Goal: Check status: Check status

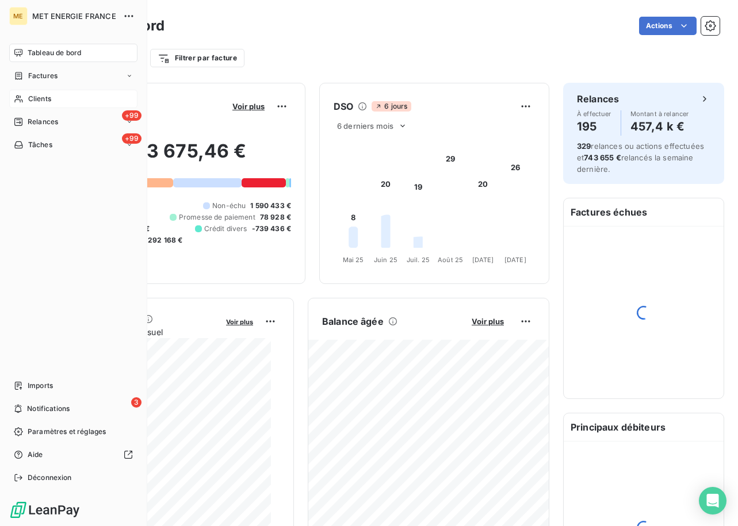
click at [21, 95] on icon at bounding box center [19, 98] width 10 height 9
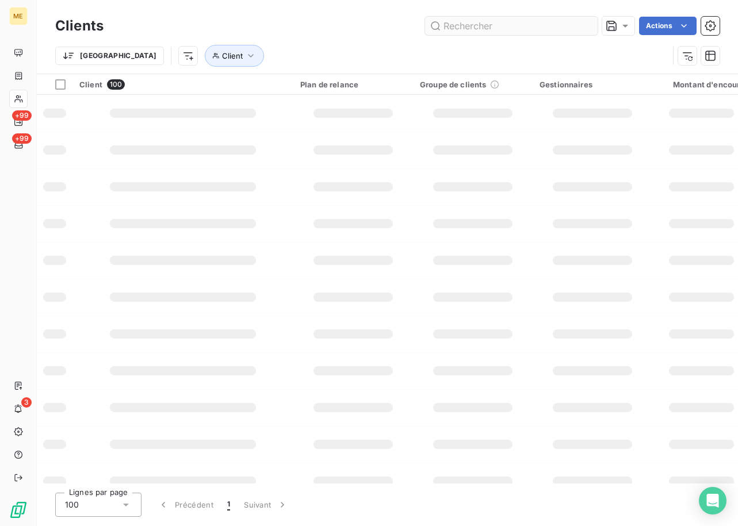
click at [469, 25] on input "text" at bounding box center [511, 26] width 173 height 18
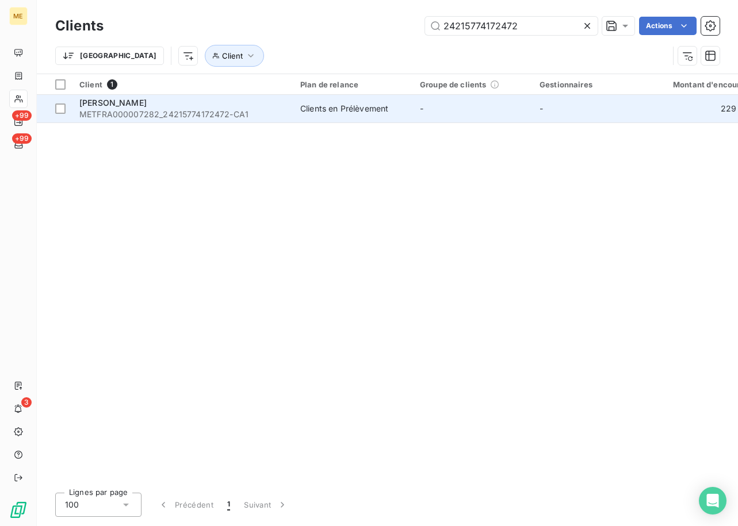
type input "24215774172472"
click at [156, 110] on span "METFRA000007282_24215774172472-CA1" at bounding box center [182, 115] width 207 height 12
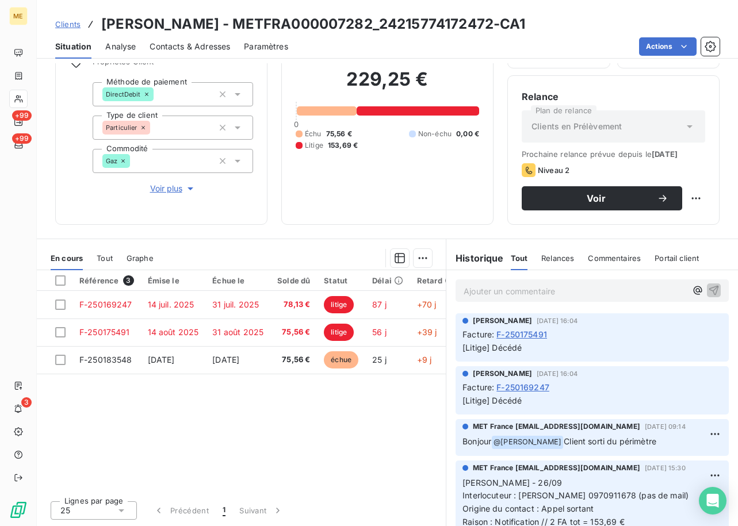
click at [508, 293] on p "Ajouter un commentaire ﻿" at bounding box center [574, 291] width 223 height 14
drag, startPoint x: 269, startPoint y: 19, endPoint x: 256, endPoint y: 21, distance: 12.8
click at [269, 19] on h3 "[PERSON_NAME] - METFRA000007282_24215774172472-CA1" at bounding box center [313, 24] width 424 height 21
click at [351, 79] on h2 "229,25 €" at bounding box center [387, 85] width 183 height 35
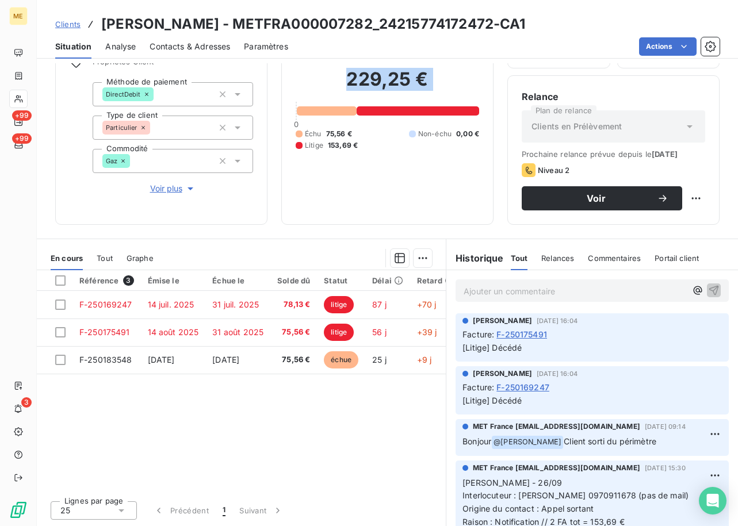
drag, startPoint x: 351, startPoint y: 79, endPoint x: 330, endPoint y: 108, distance: 35.9
click at [351, 79] on h2 "229,25 €" at bounding box center [387, 85] width 183 height 35
copy h2 "229,25 €"
